Goal: Transaction & Acquisition: Purchase product/service

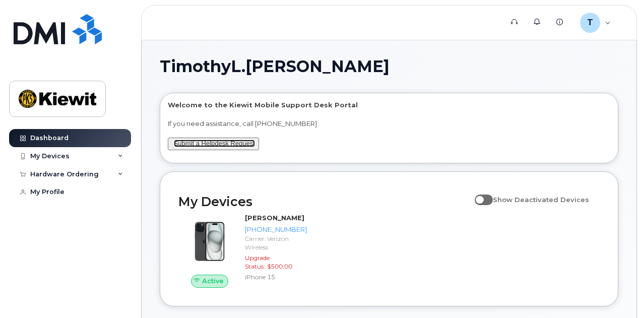
click at [206, 144] on link "Submit a Helpdesk Request" at bounding box center [214, 144] width 81 height 8
click at [61, 175] on div "Hardware Ordering" at bounding box center [64, 174] width 69 height 8
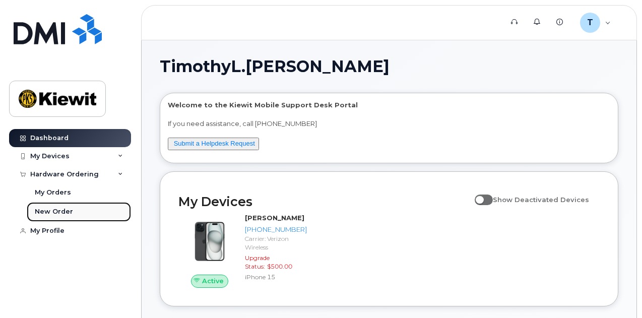
click at [55, 210] on div "New Order" at bounding box center [54, 211] width 38 height 9
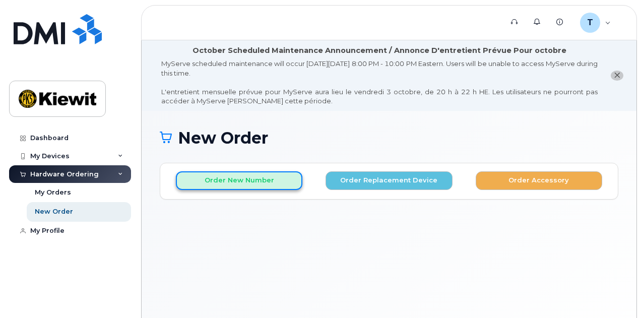
click at [234, 180] on button "Order New Number" at bounding box center [239, 180] width 126 height 19
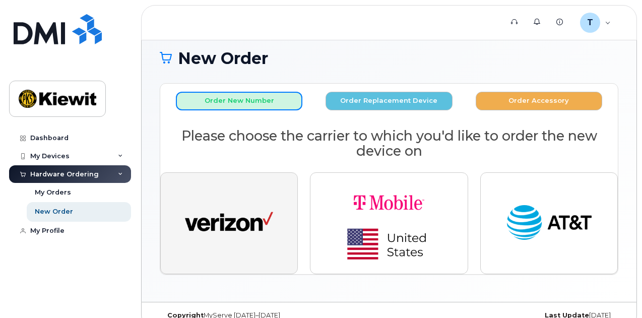
scroll to position [94, 0]
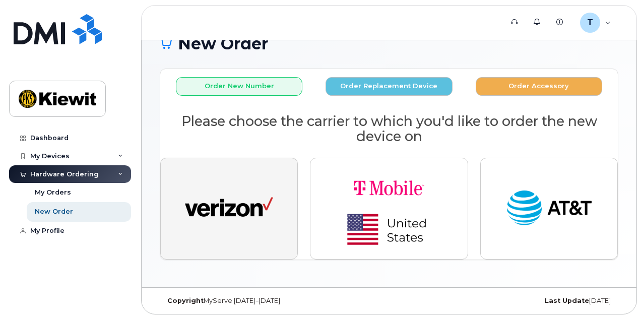
click at [234, 190] on img "button" at bounding box center [229, 208] width 88 height 45
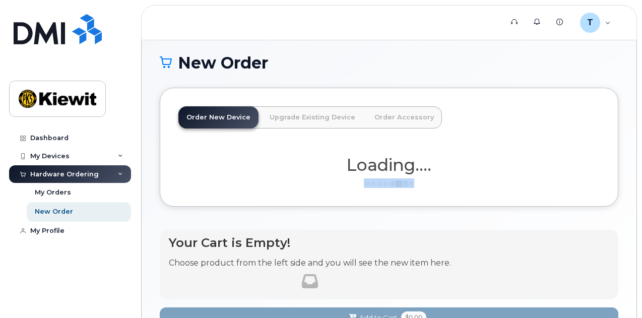
click at [234, 190] on div "Order New Device Upgrade Existing Device Order Accessory Order new device and n…" at bounding box center [389, 147] width 459 height 119
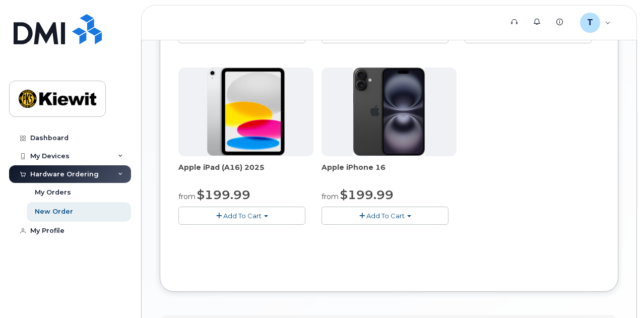
scroll to position [397, 0]
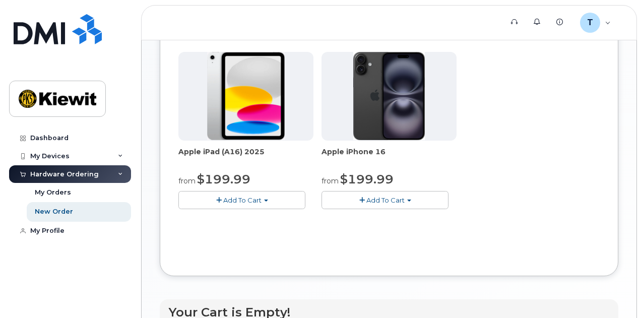
click at [223, 198] on span "Add To Cart" at bounding box center [242, 200] width 38 height 8
